Goal: Task Accomplishment & Management: Use online tool/utility

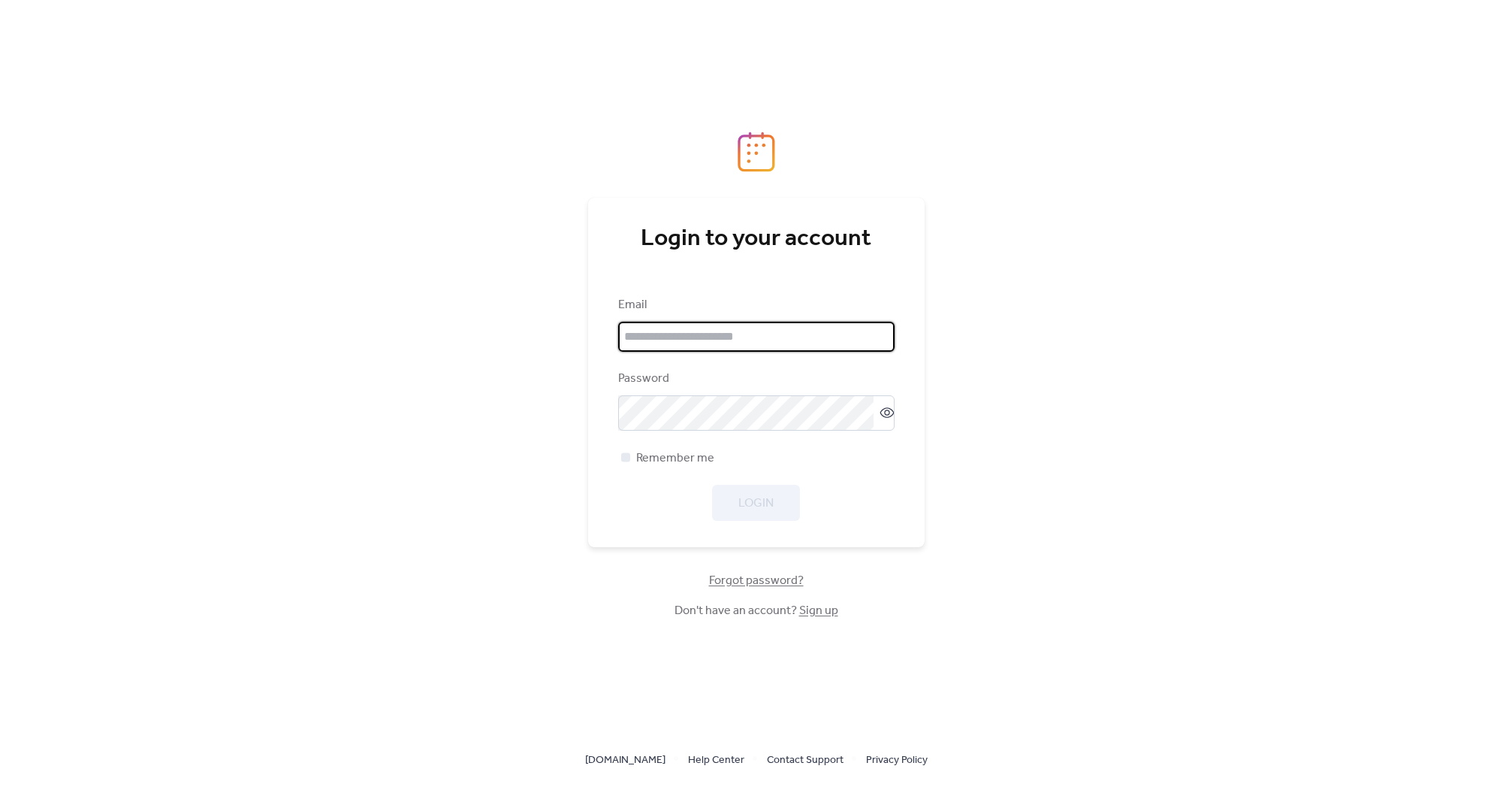
type input "**********"
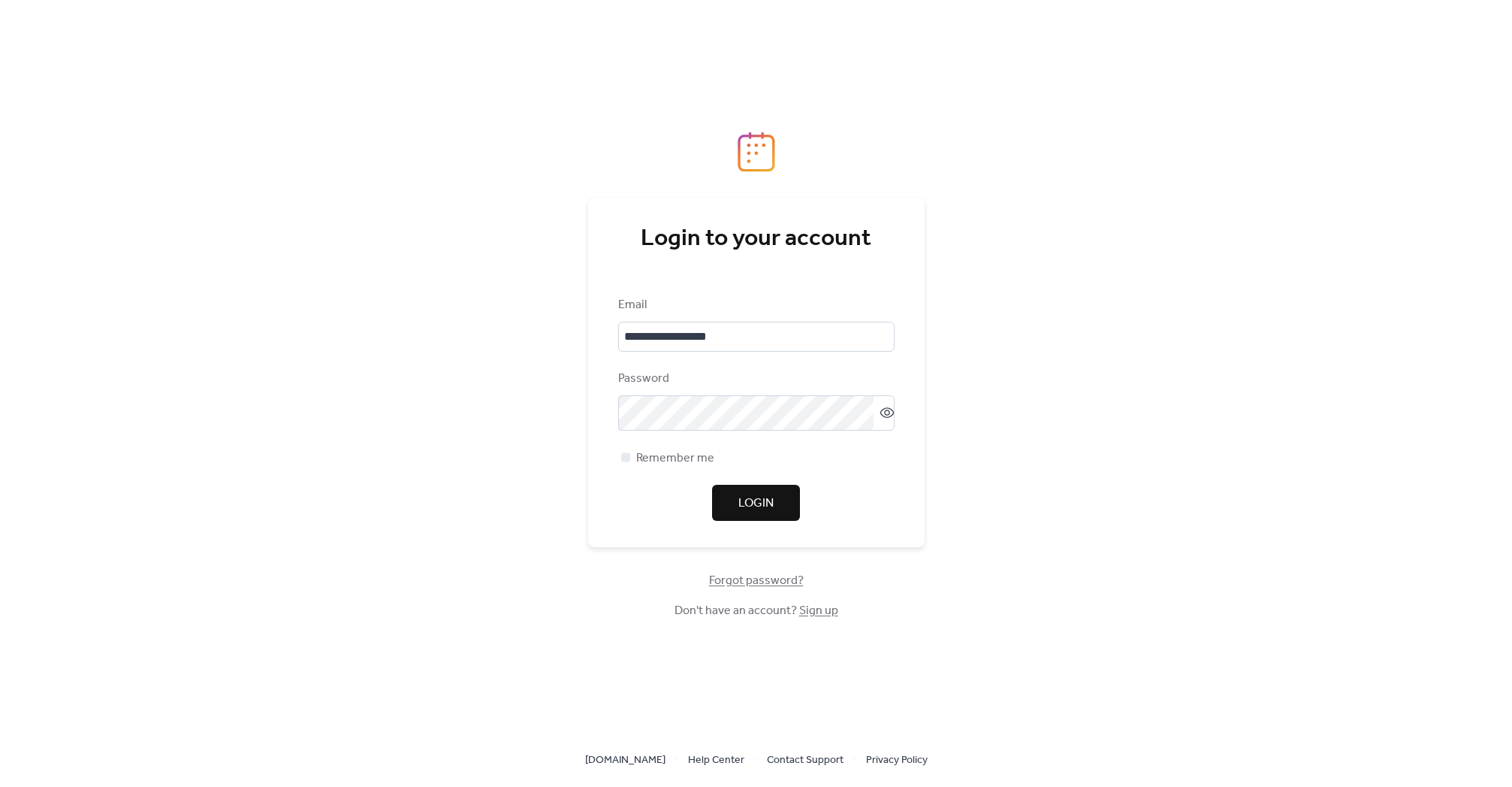
click at [753, 499] on span "Login" at bounding box center [756, 504] width 35 height 18
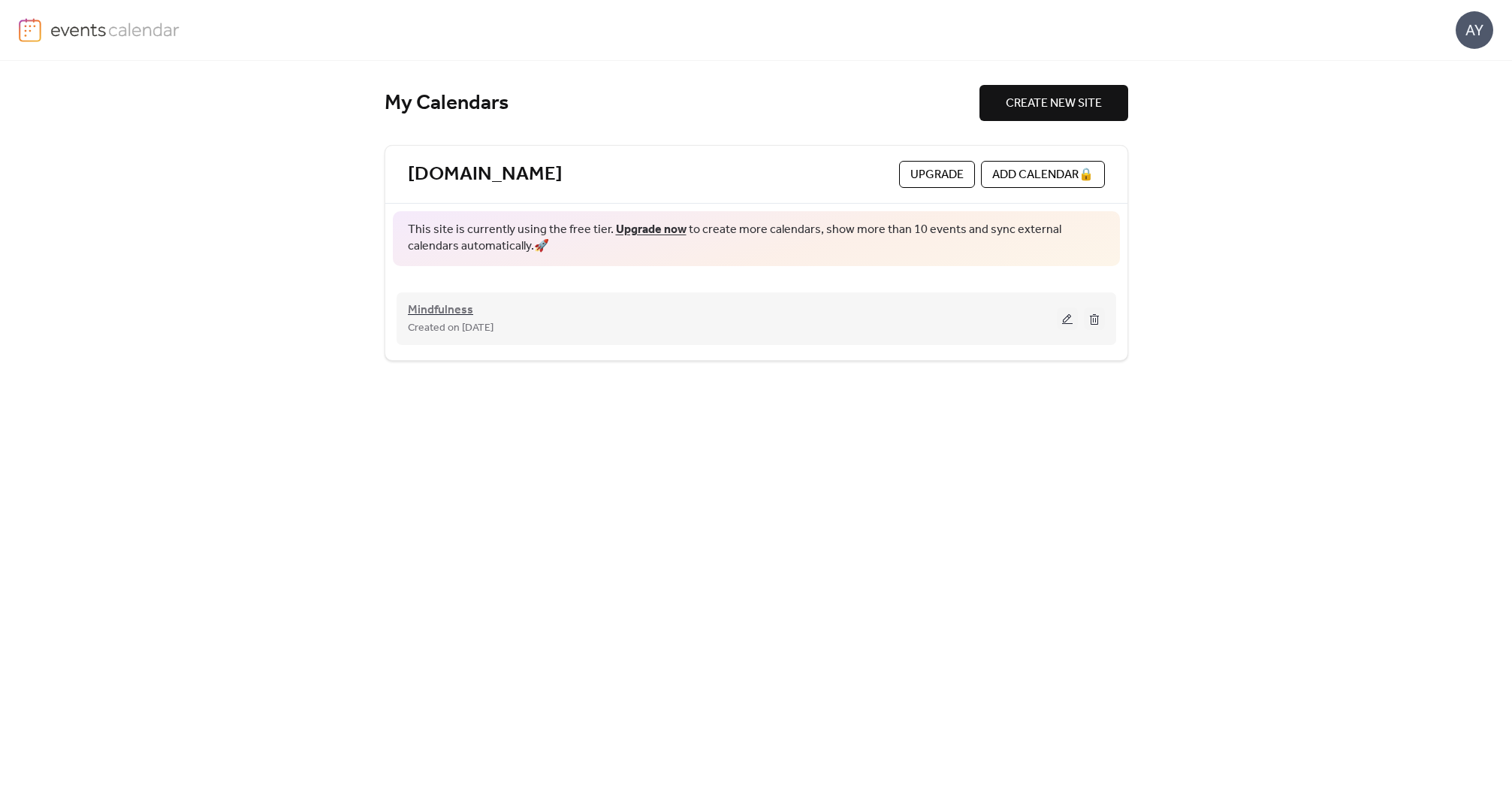
click at [454, 306] on span "Mindfulness" at bounding box center [440, 311] width 65 height 18
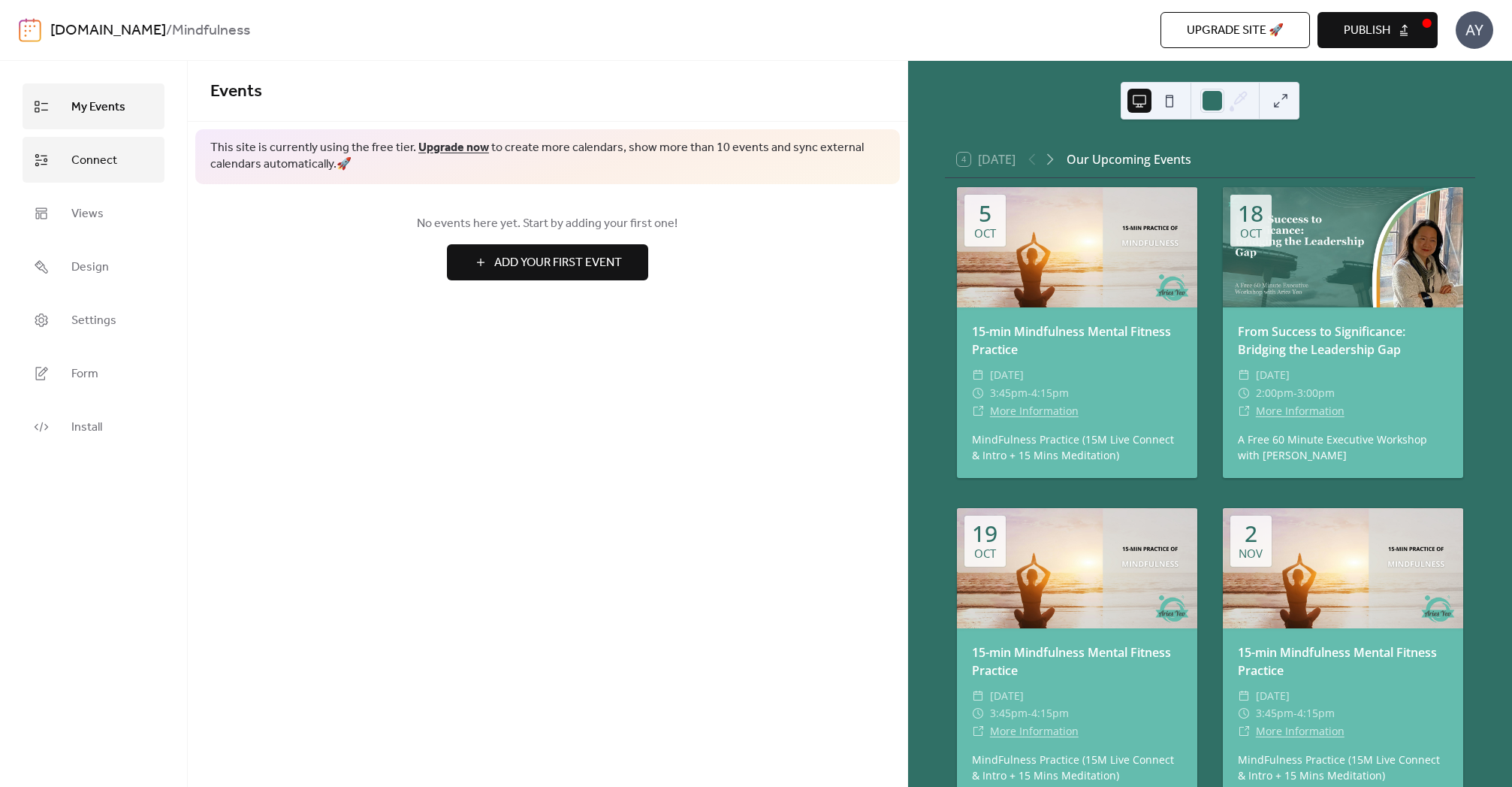
click at [118, 164] on link "Connect" at bounding box center [93, 160] width 142 height 46
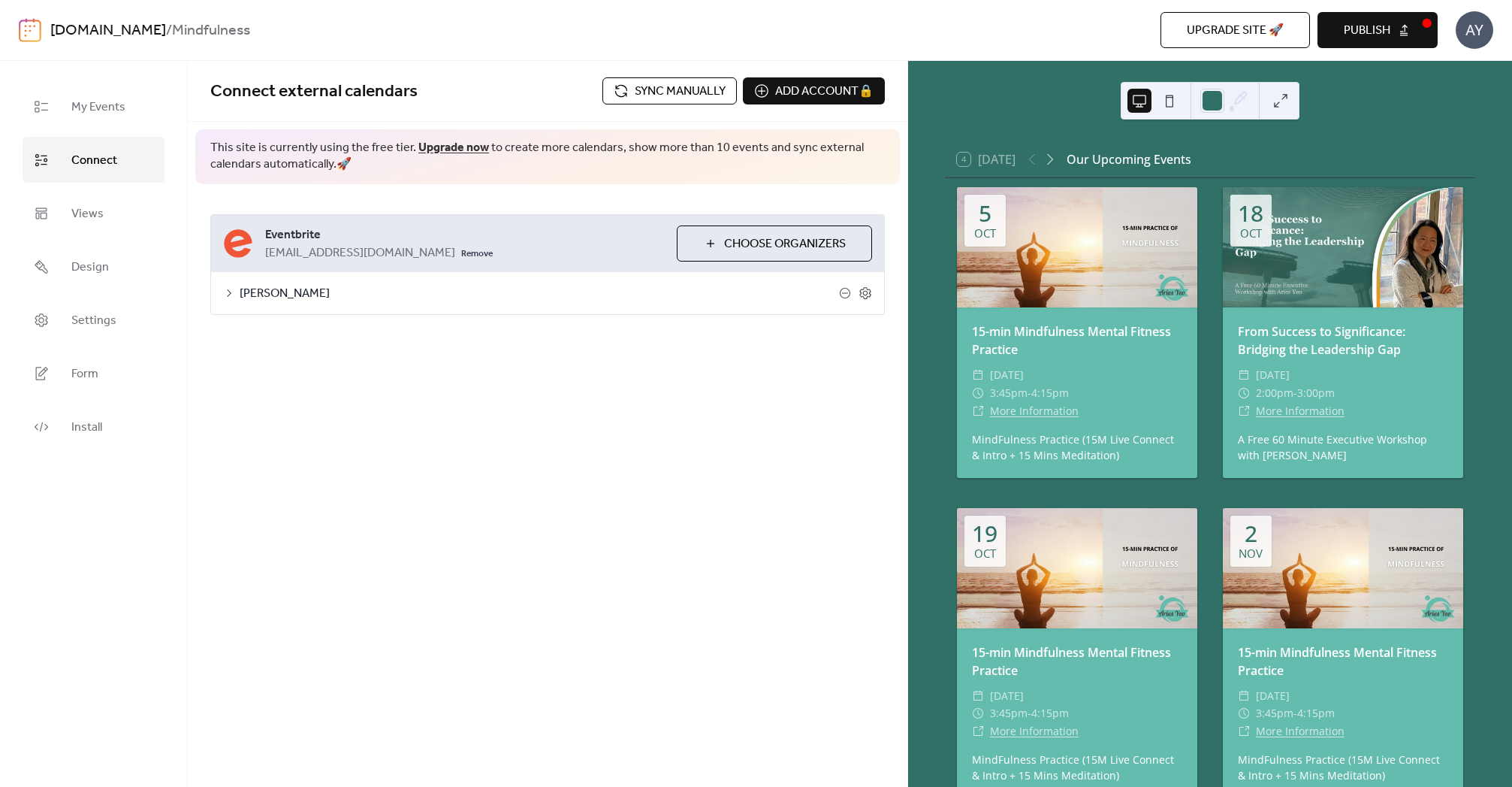
click at [699, 93] on span "Sync manually" at bounding box center [680, 92] width 91 height 18
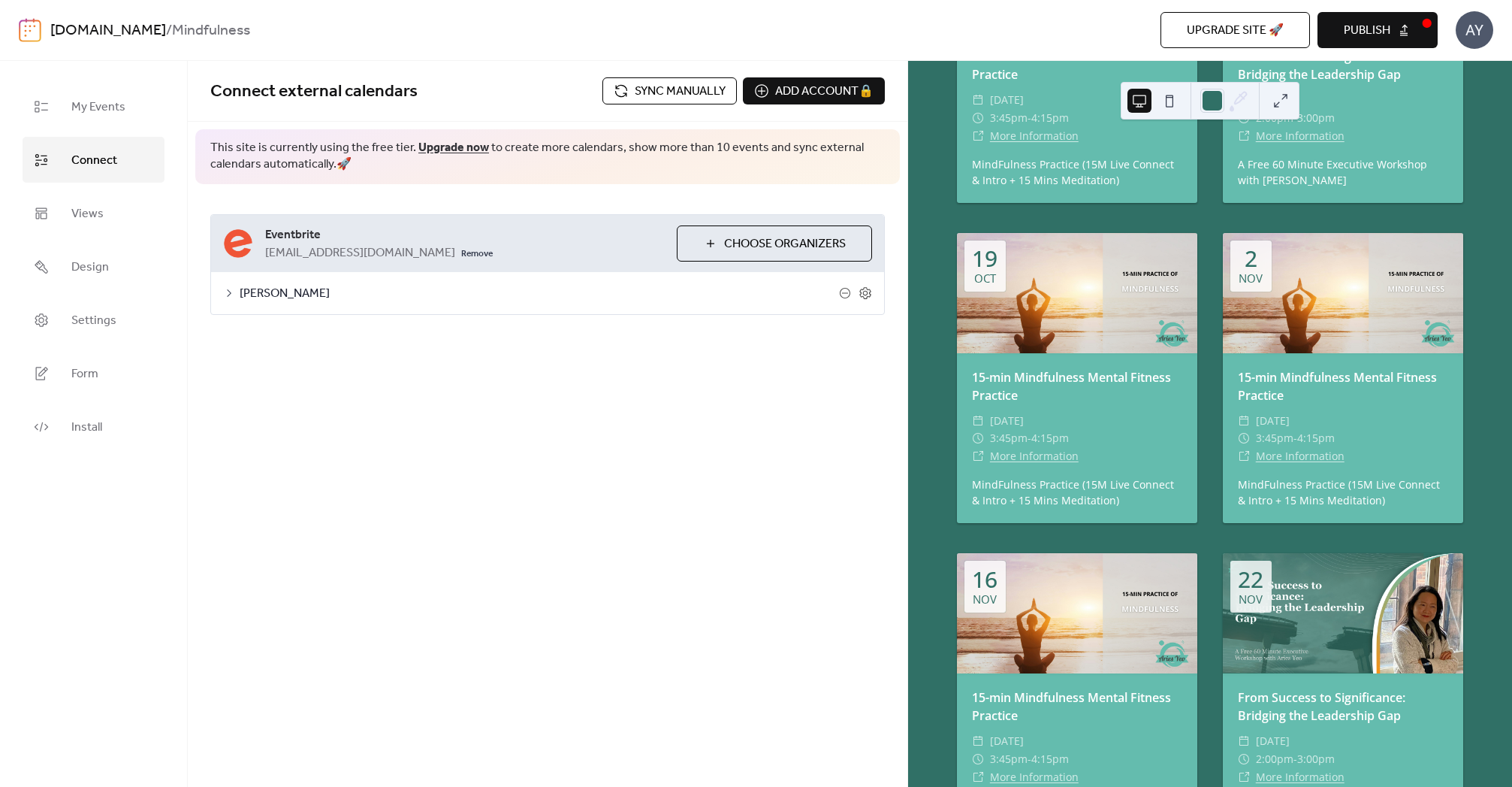
scroll to position [391, 0]
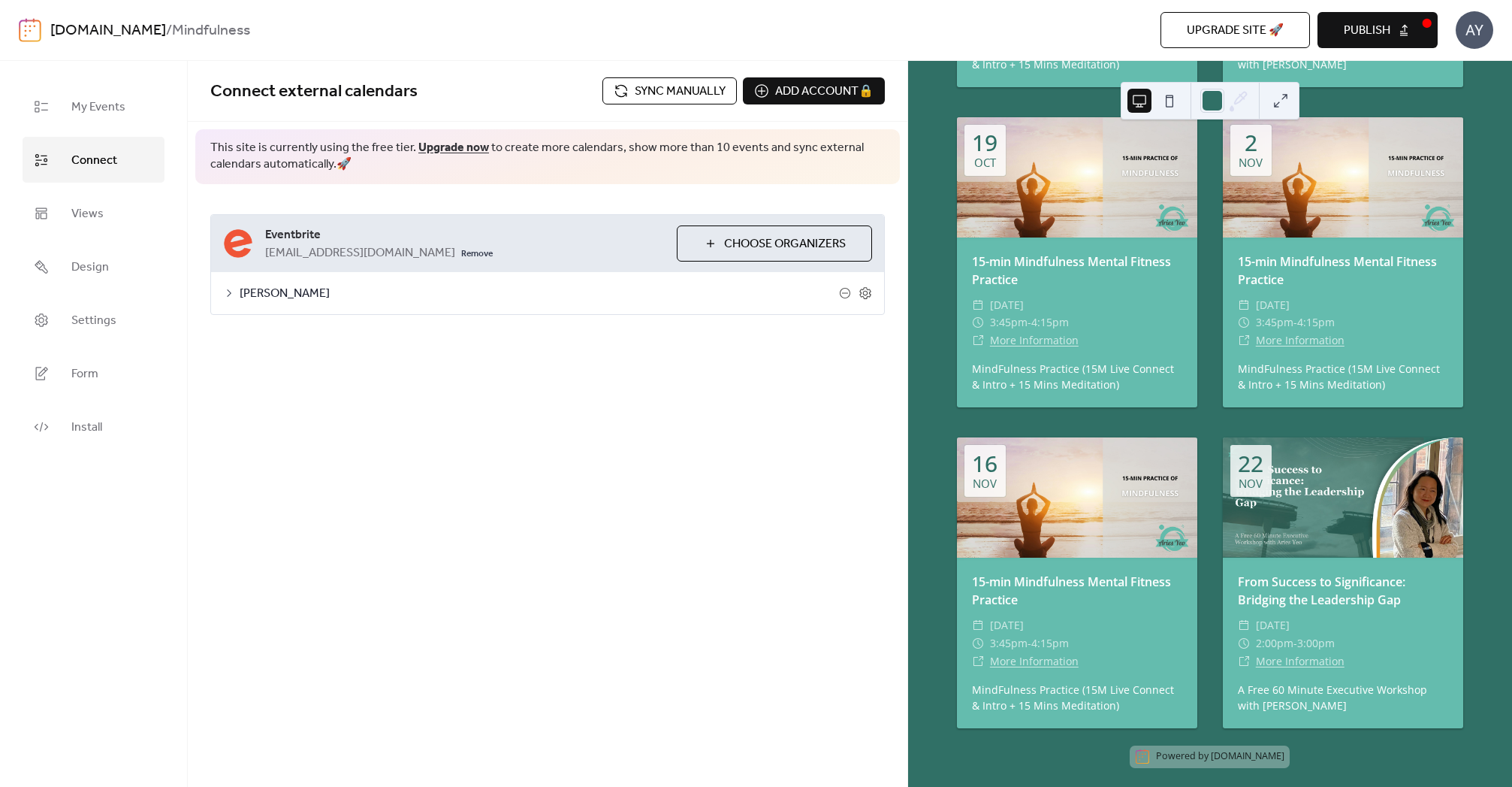
click at [670, 92] on span "Sync manually" at bounding box center [680, 92] width 91 height 18
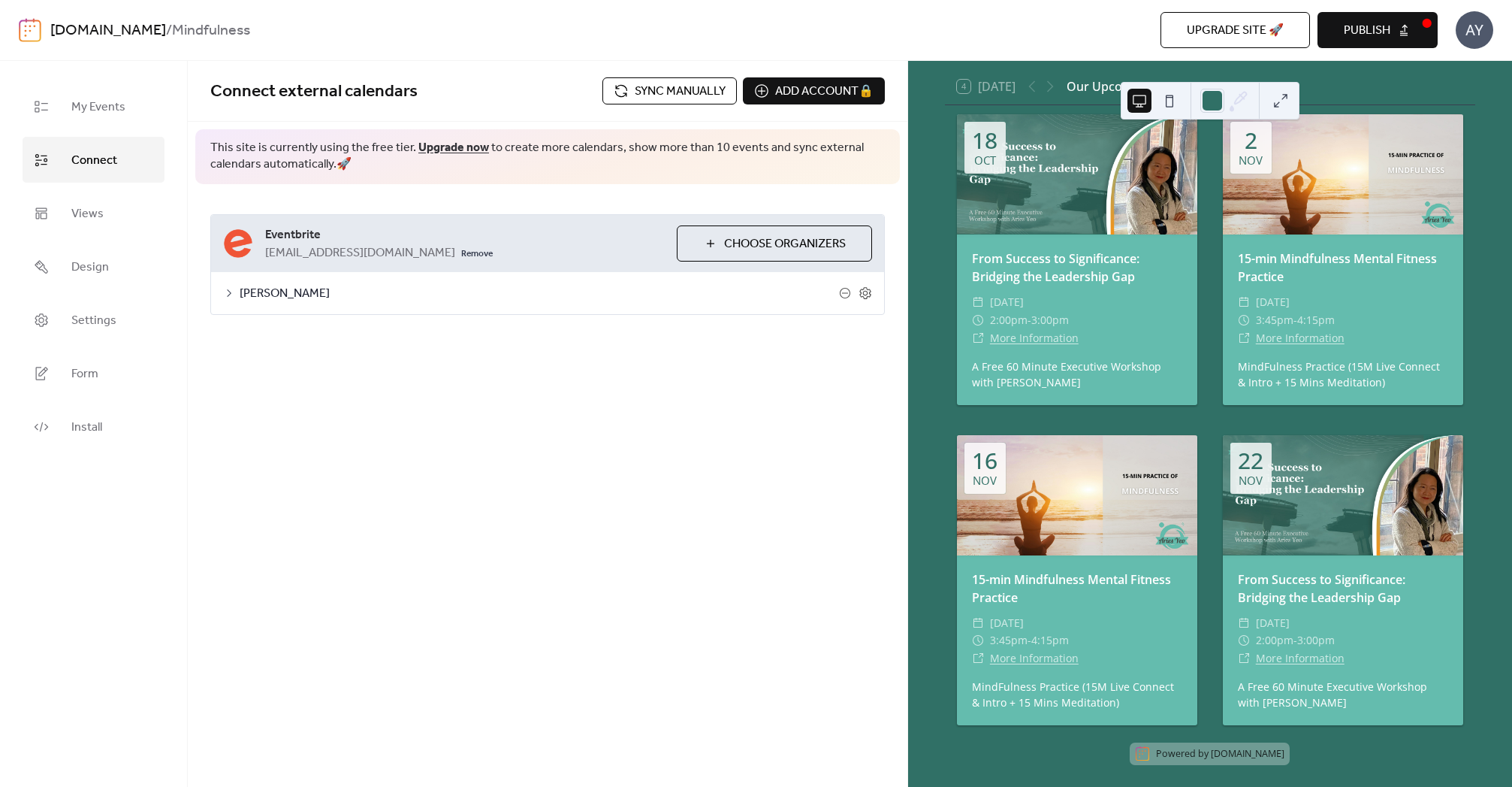
click at [1366, 31] on span "Publish" at bounding box center [1367, 31] width 47 height 18
